Goal: Find specific page/section: Find specific page/section

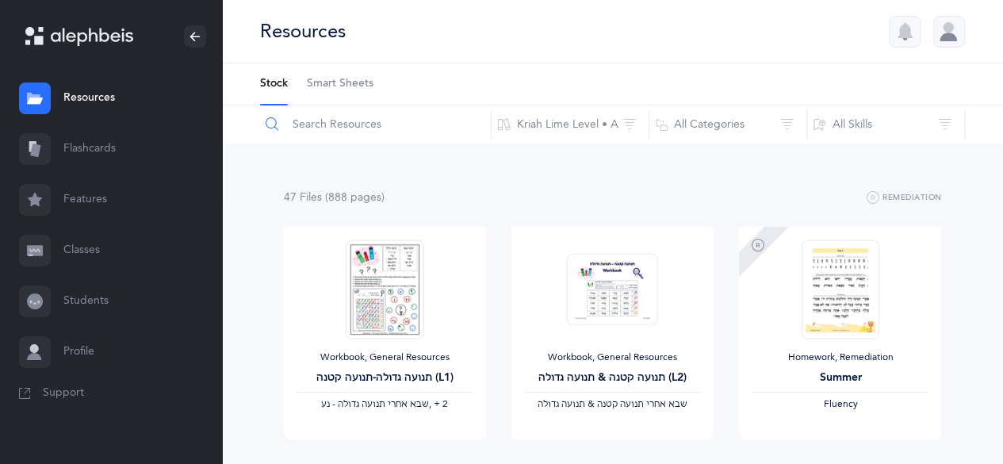
click at [325, 132] on input "text" at bounding box center [375, 124] width 232 height 38
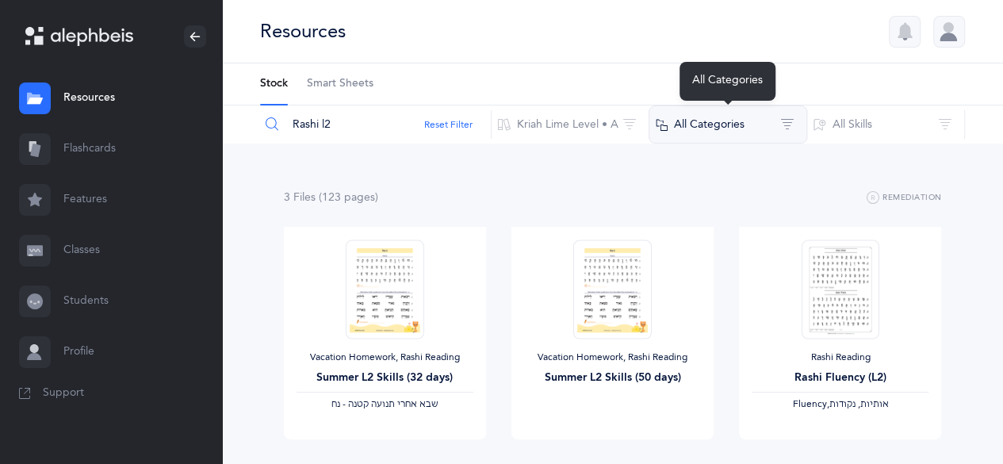
click at [692, 113] on button "All Categories" at bounding box center [727, 124] width 159 height 38
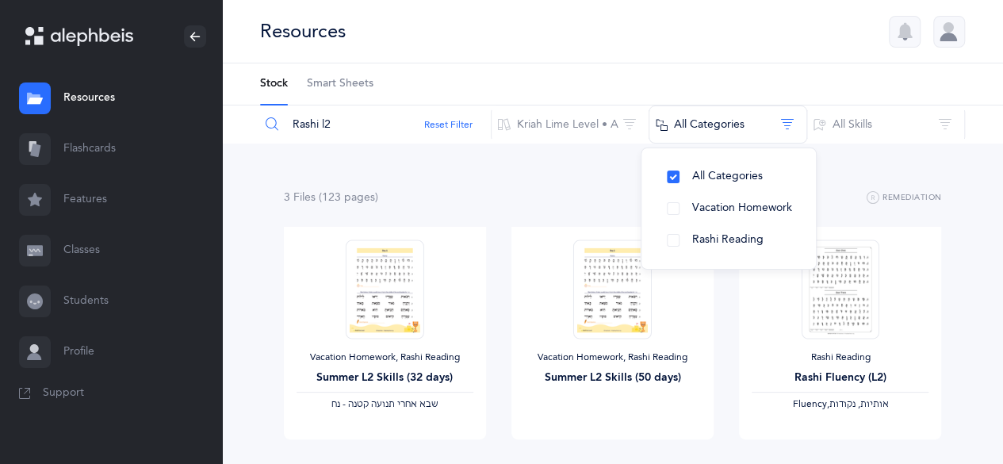
click at [973, 250] on div "3 File s (123 page s ) Remediation Vacation Homework, Rashi Reading Summer L2 S…" at bounding box center [612, 344] width 781 height 403
click at [374, 129] on input "Rashi l2" at bounding box center [375, 124] width 232 height 38
type input "R"
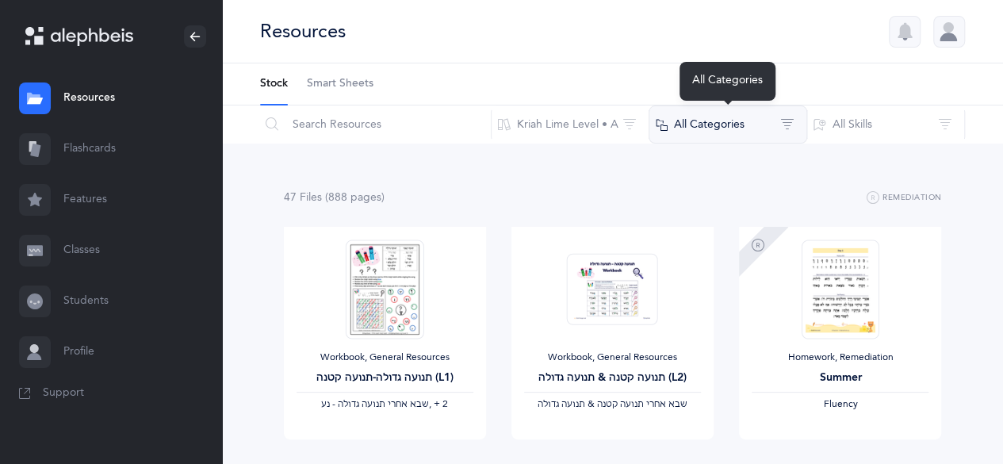
click at [692, 131] on button "All Categories" at bounding box center [727, 124] width 159 height 38
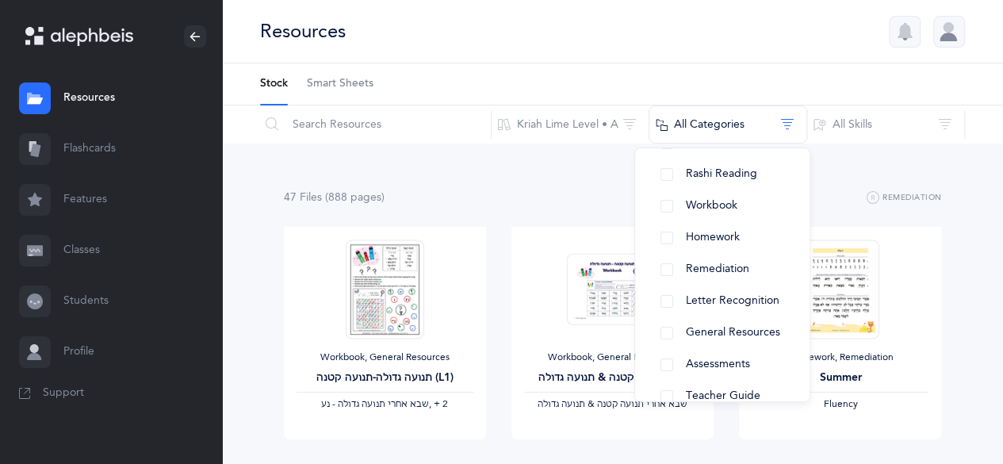
scroll to position [89, 0]
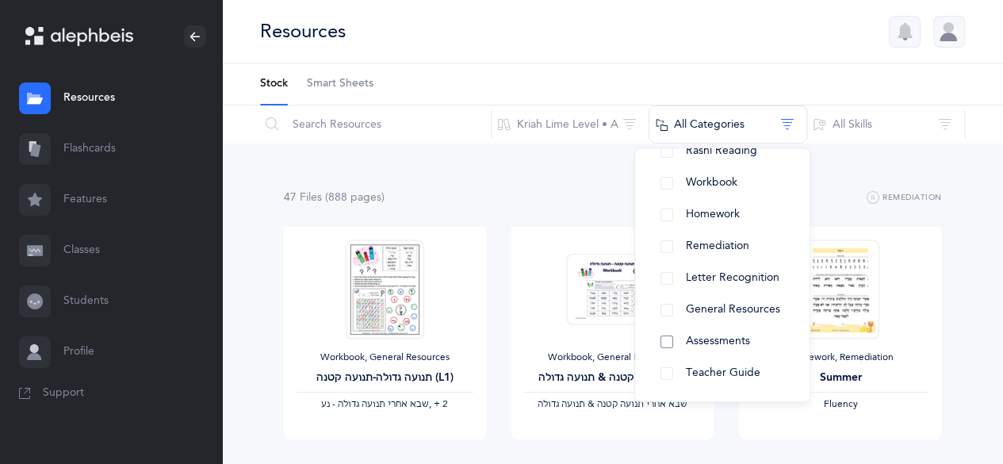
click at [754, 345] on button "Assessments" at bounding box center [722, 342] width 149 height 32
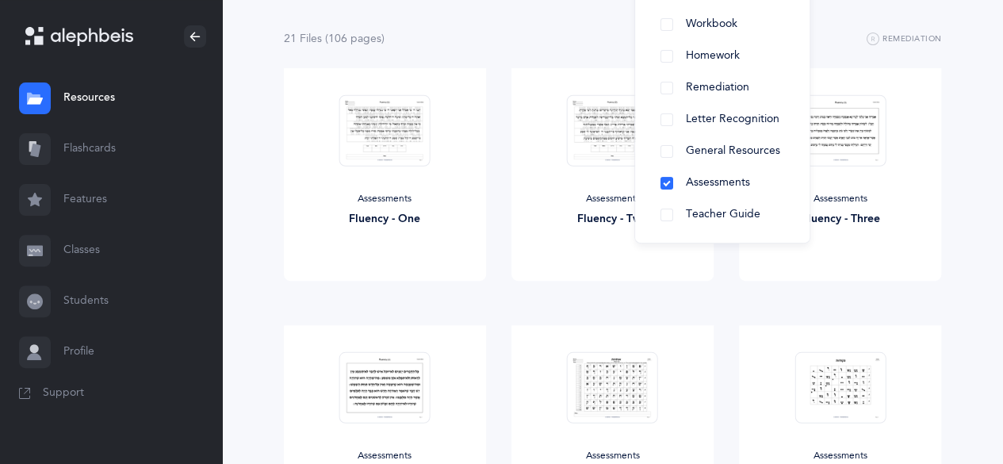
scroll to position [109, 0]
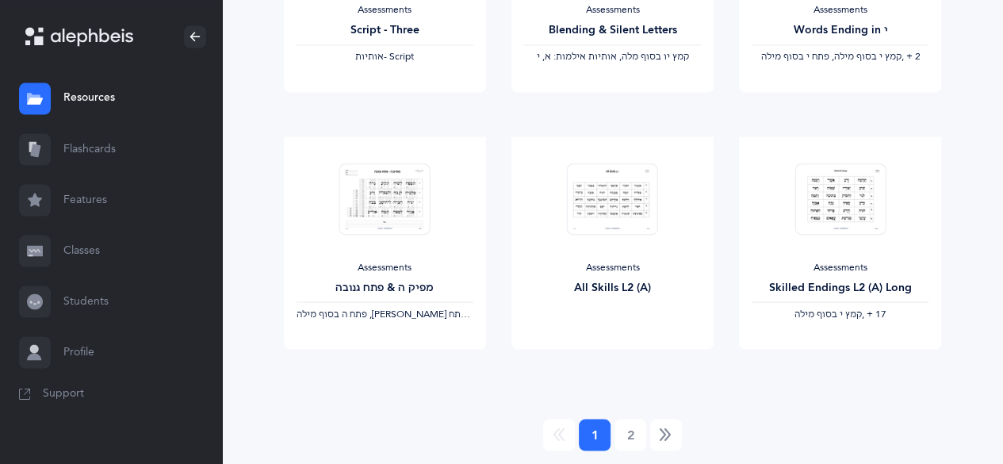
scroll to position [1379, 0]
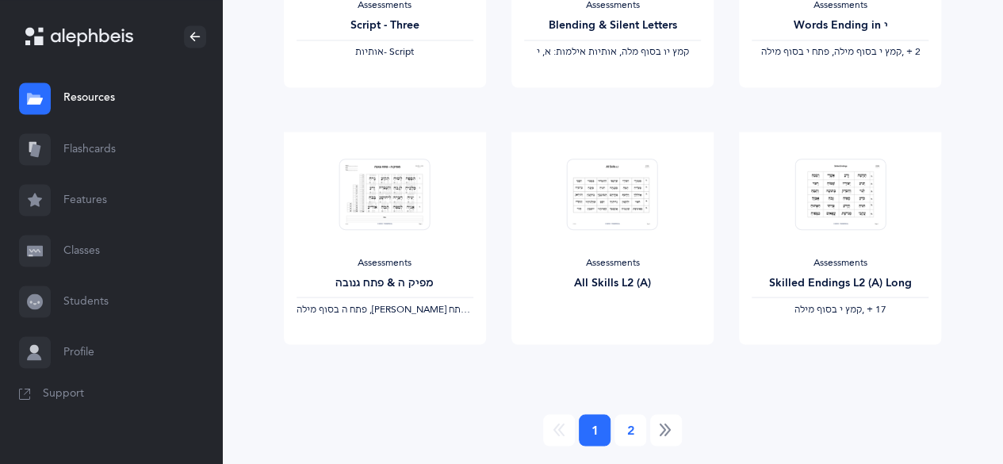
click at [631, 432] on link "2" at bounding box center [630, 430] width 32 height 32
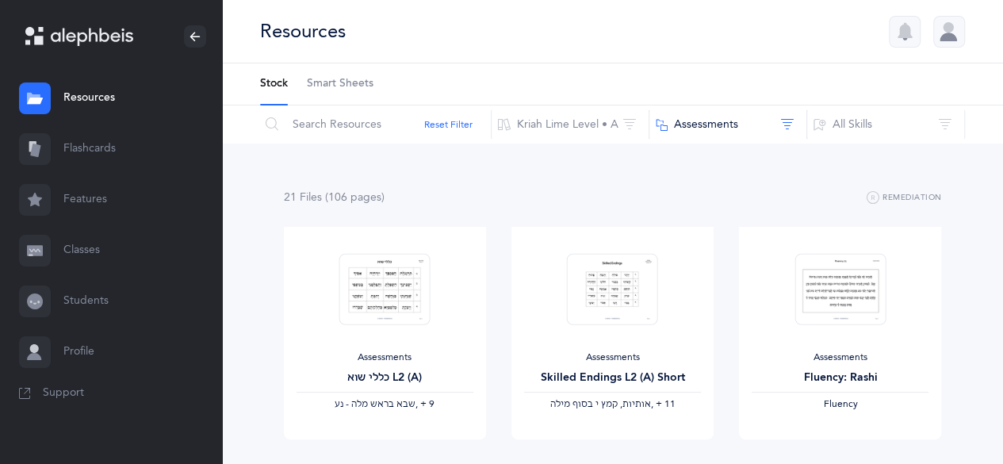
scroll to position [140, 0]
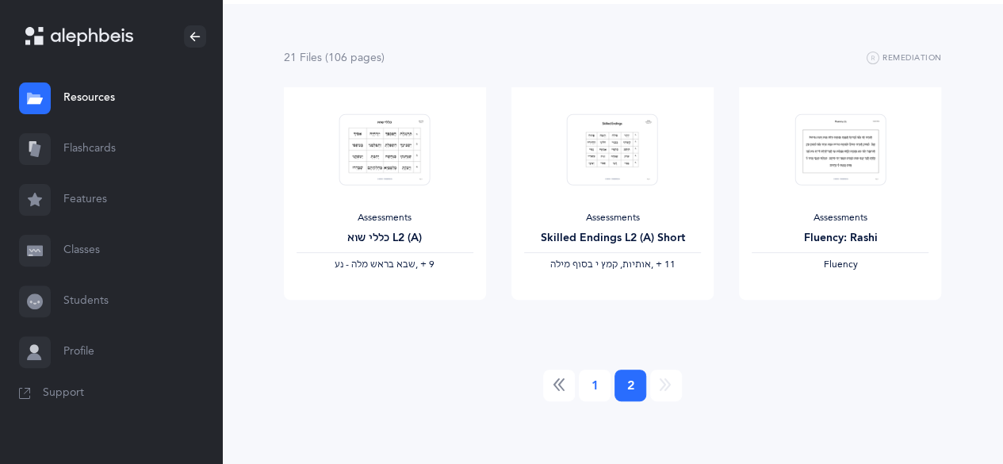
click at [585, 385] on link "1" at bounding box center [595, 385] width 32 height 32
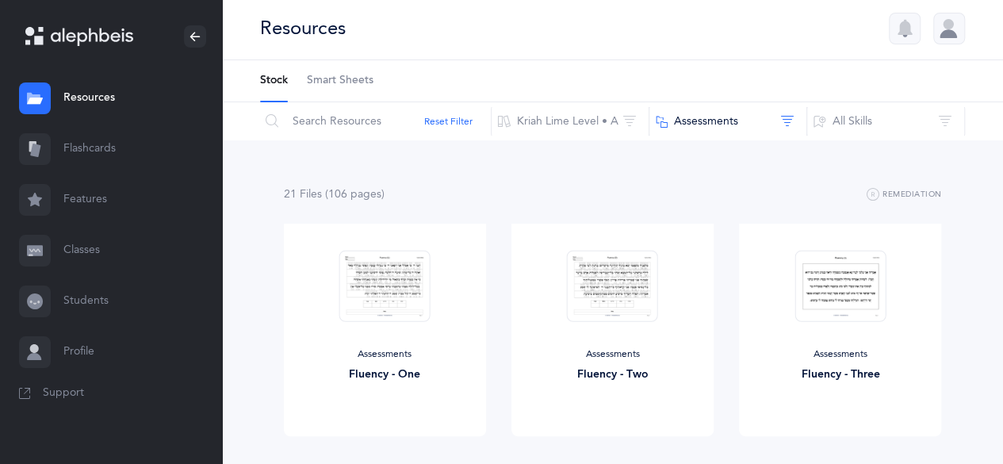
scroll to position [0, 0]
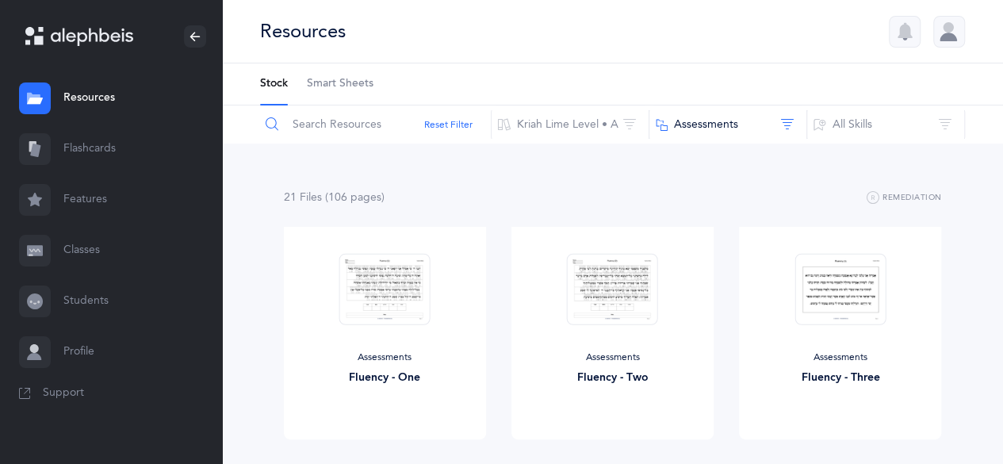
click at [298, 132] on input "text" at bounding box center [375, 124] width 232 height 38
paste input "י״שר - תויתוא תודוקנו תויתוא L2-י״שר"
type input "י״שר - תויתוא תודוקנו תויתוא L2-י״שר"
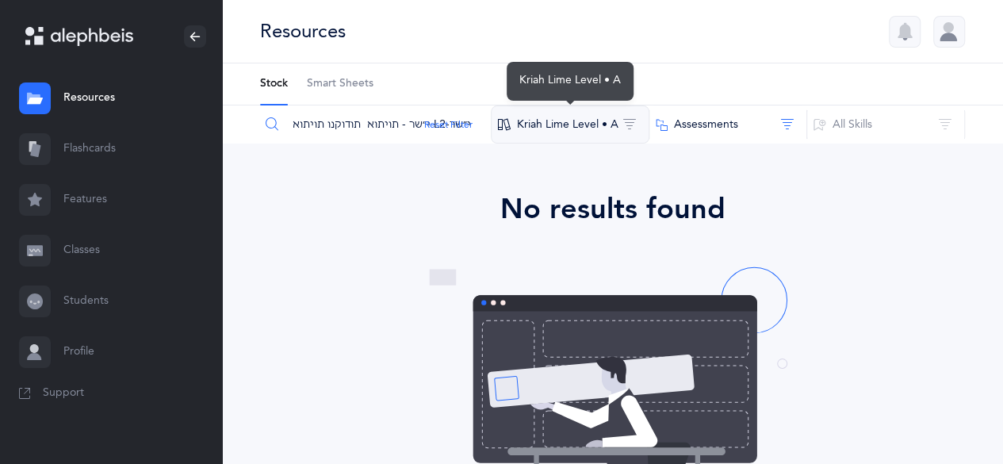
drag, startPoint x: 293, startPoint y: 124, endPoint x: 590, endPoint y: 124, distance: 296.5
click at [590, 124] on div "י״שר - תויתוא תודוקנו תויתוא L2-י״שר Reset Filter Kriah Lime Level • A Kriah Pu…" at bounding box center [612, 124] width 781 height 38
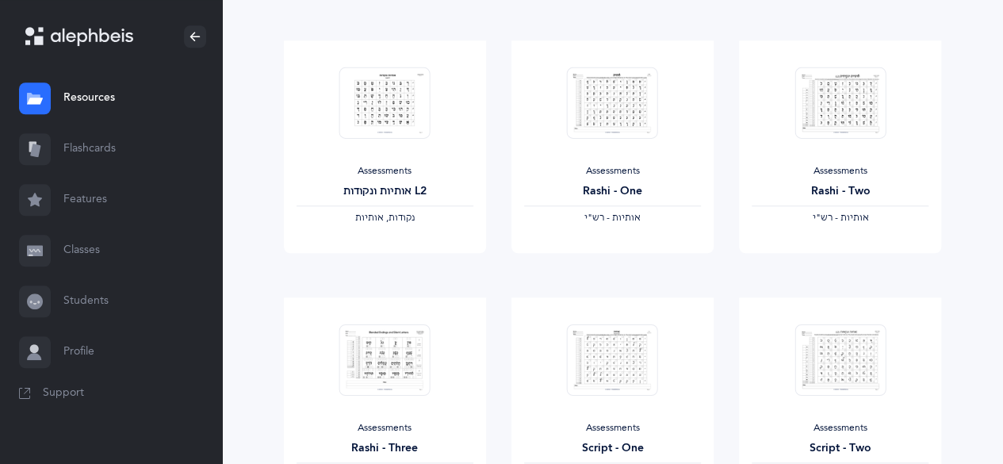
scroll to position [707, 0]
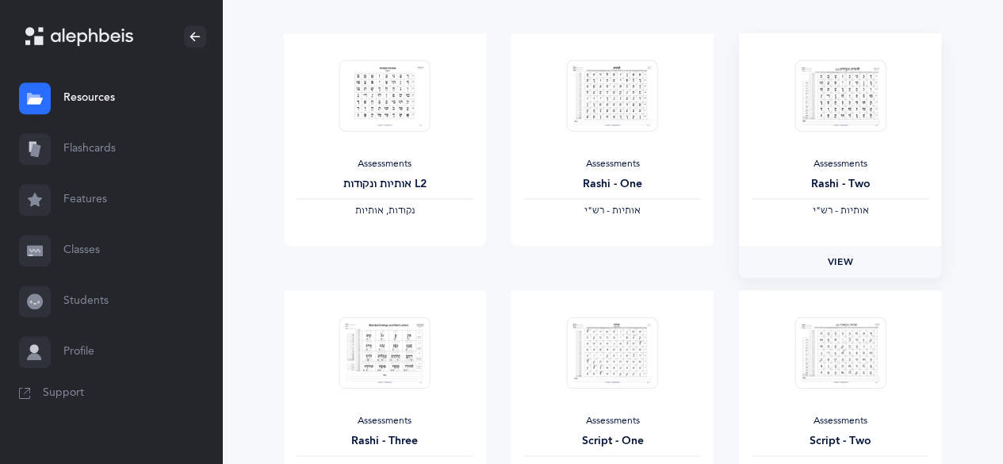
click at [864, 265] on link "View" at bounding box center [840, 262] width 202 height 32
